Goal: Task Accomplishment & Management: Complete application form

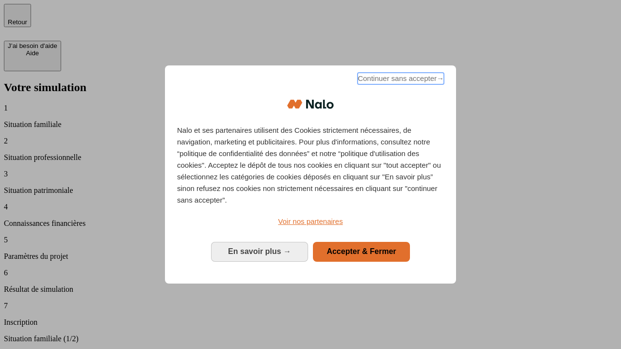
click at [400, 80] on span "Continuer sans accepter →" at bounding box center [401, 79] width 86 height 12
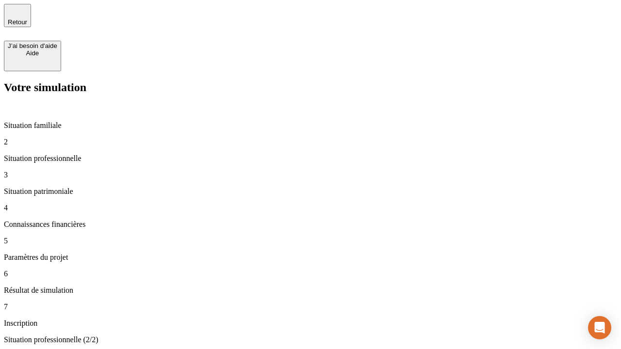
type input "70 000"
type input "1 000"
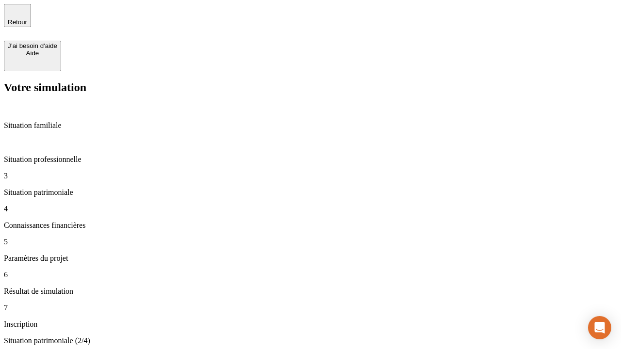
type input "800"
type input "6"
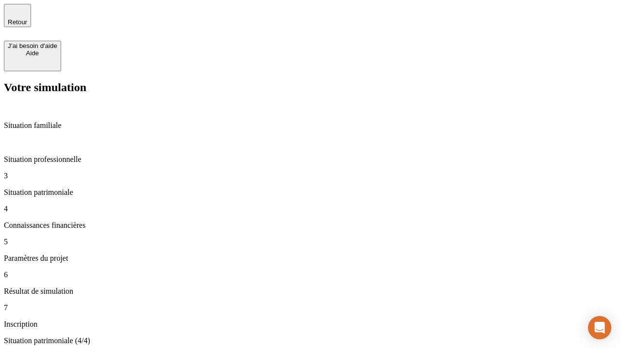
type input "400"
type input "3"
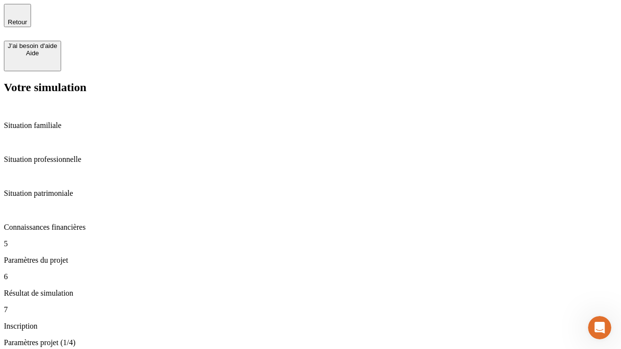
type input "35"
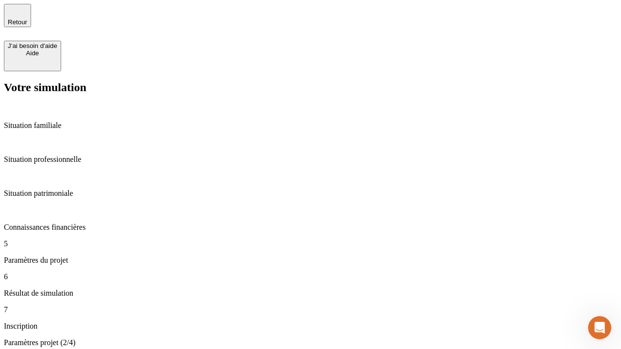
type input "500"
type input "640"
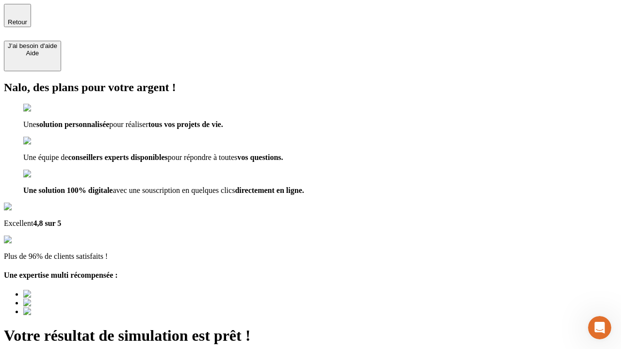
scroll to position [3, 0]
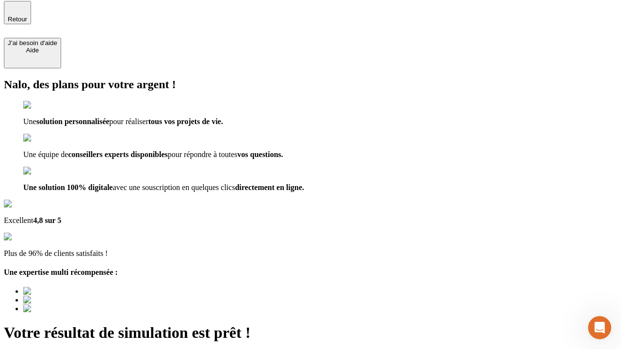
type input "[EMAIL_ADDRESS][DOMAIN_NAME]"
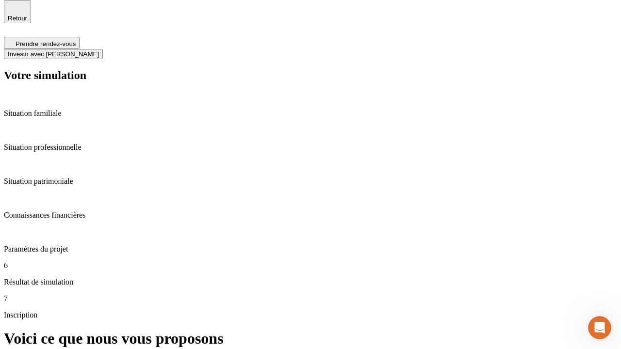
click at [99, 50] on span "Investir avec [PERSON_NAME]" at bounding box center [53, 53] width 91 height 7
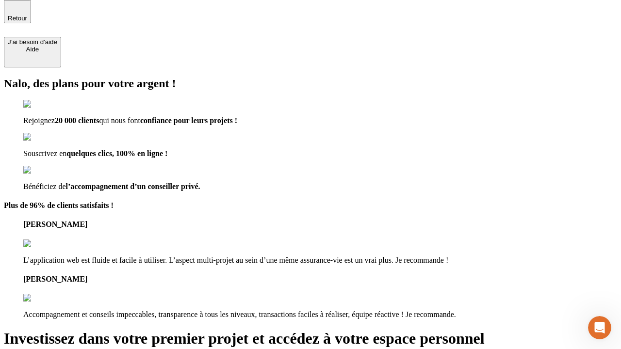
scroll to position [3, 0]
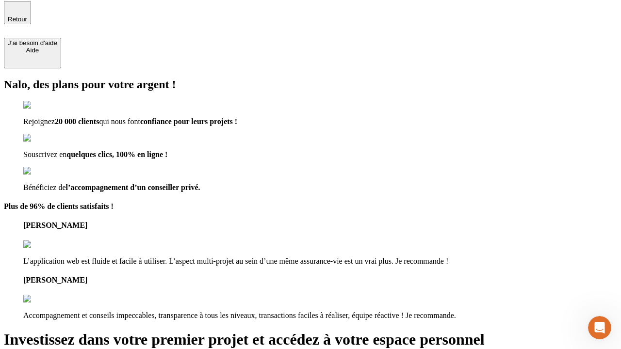
type input "abc"
